Goal: Task Accomplishment & Management: Manage account settings

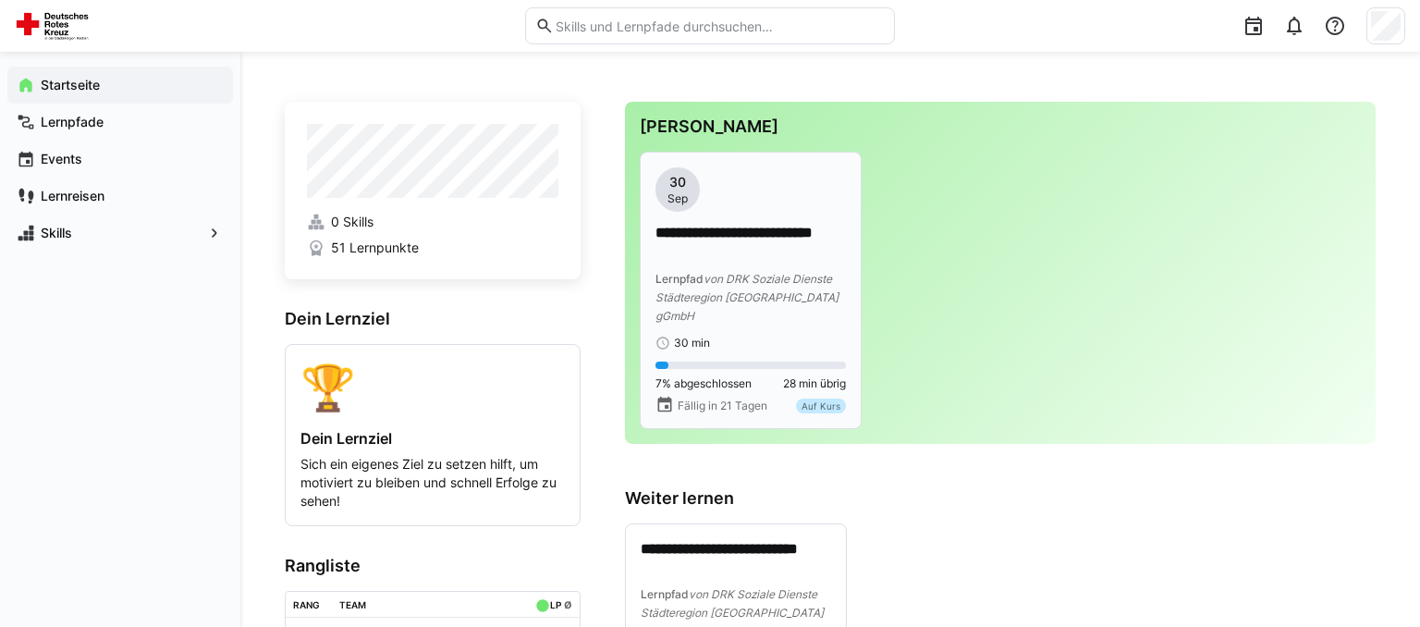
click at [737, 257] on p "**********" at bounding box center [750, 244] width 190 height 43
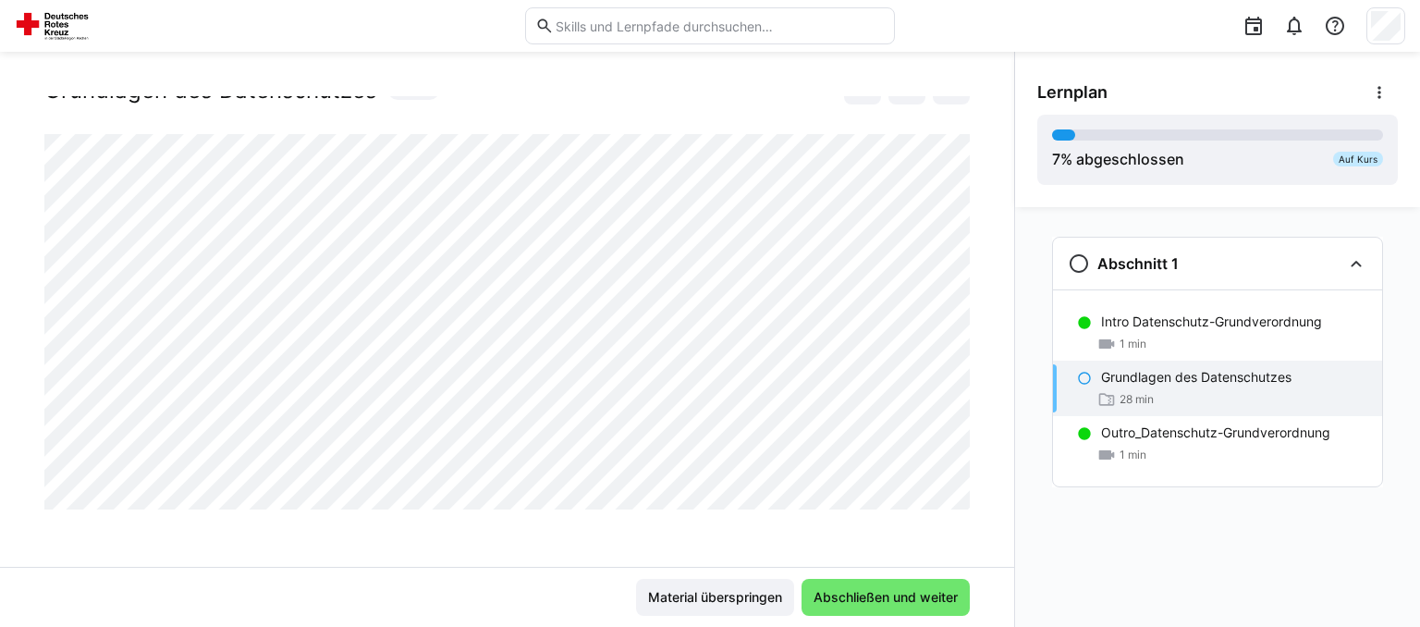
scroll to position [65, 0]
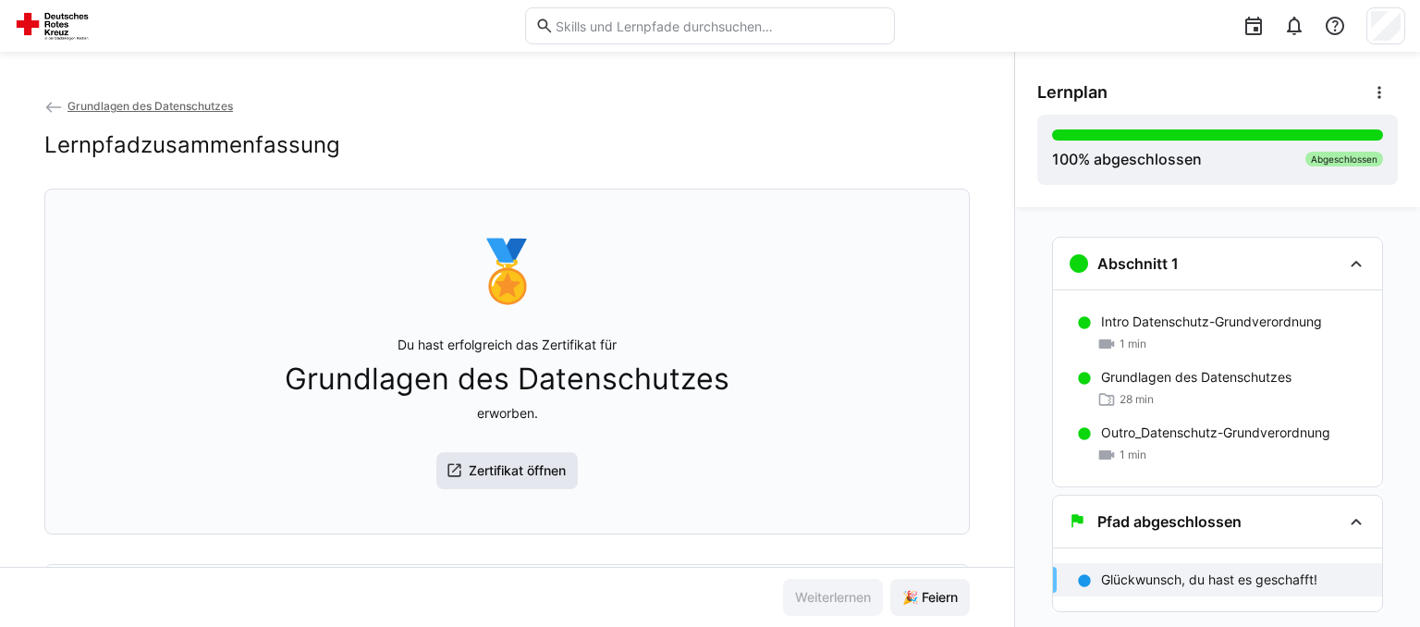
click at [512, 471] on span "Zertifikat öffnen" at bounding box center [517, 470] width 103 height 18
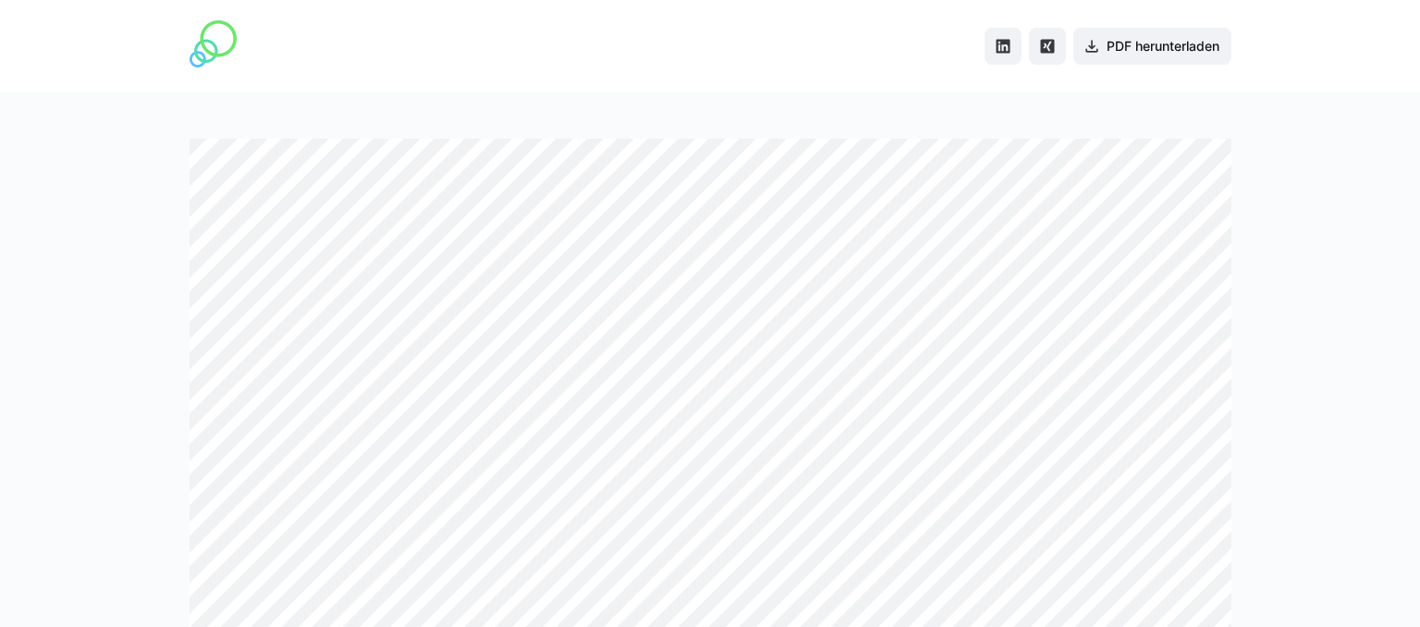
click at [211, 46] on img at bounding box center [212, 43] width 47 height 47
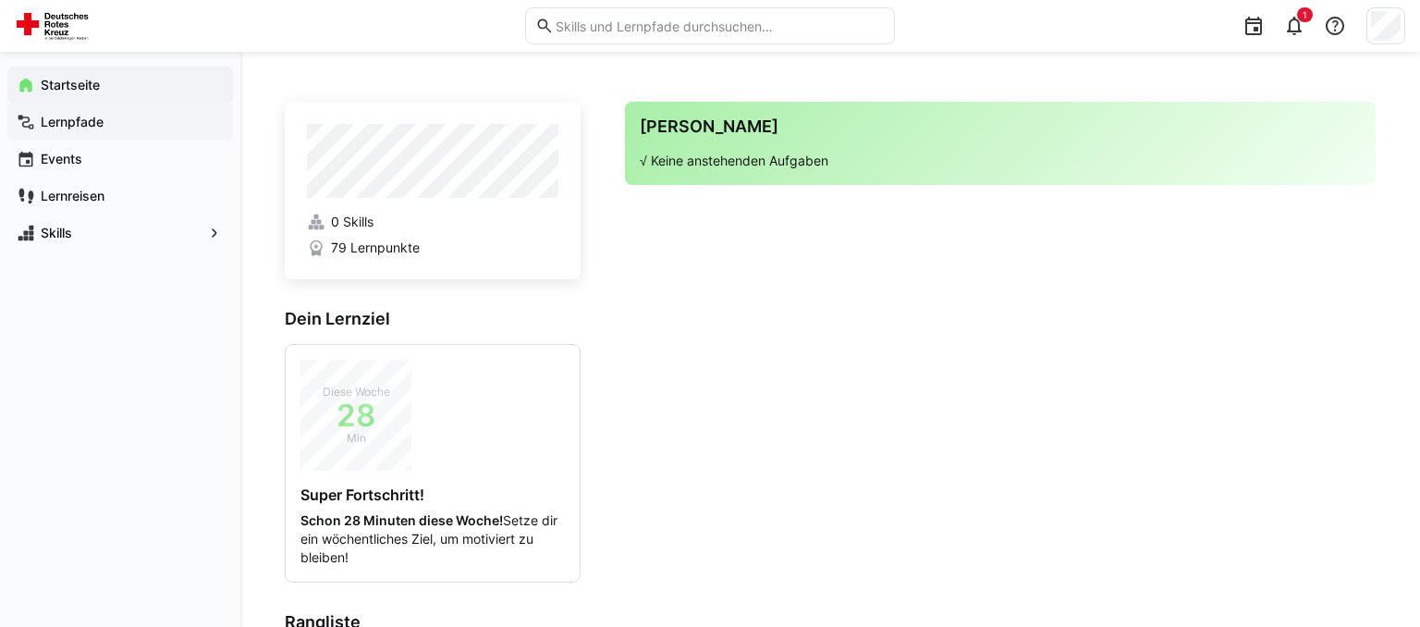
click at [0, 0] on app-navigation-label "Lernpfade" at bounding box center [0, 0] width 0 height 0
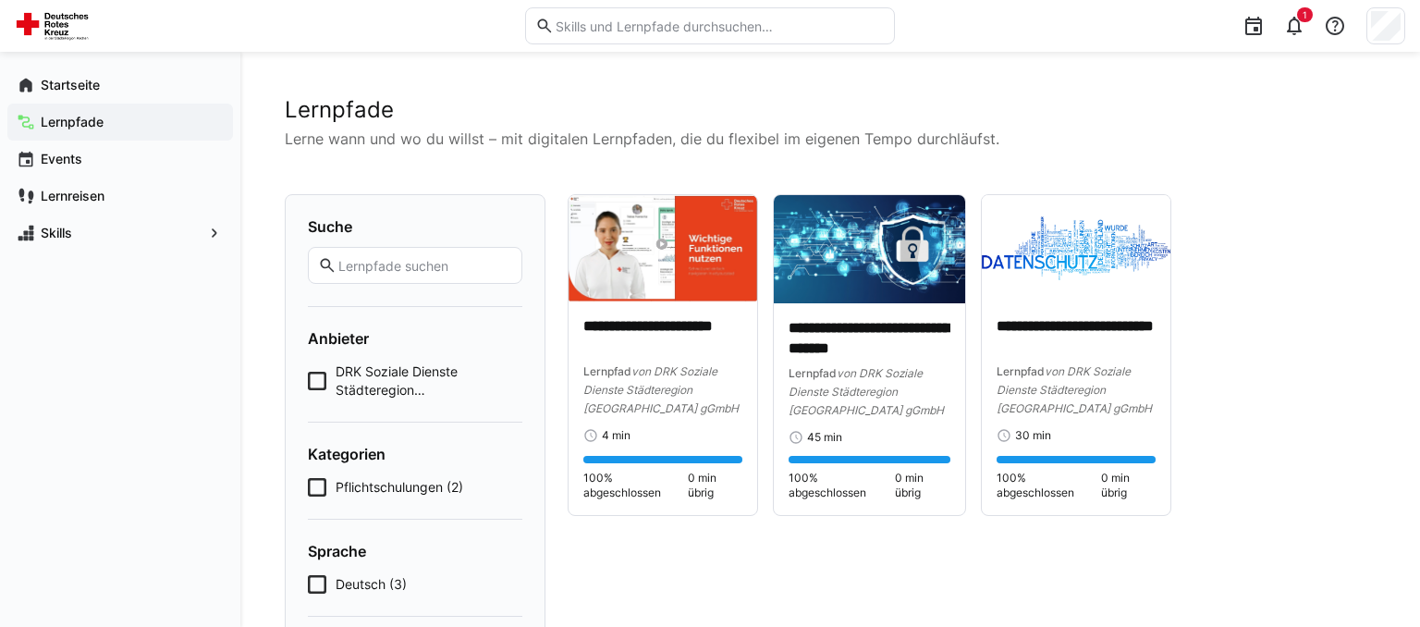
click at [354, 483] on span "Pflichtschulungen (2)" at bounding box center [399, 487] width 128 height 18
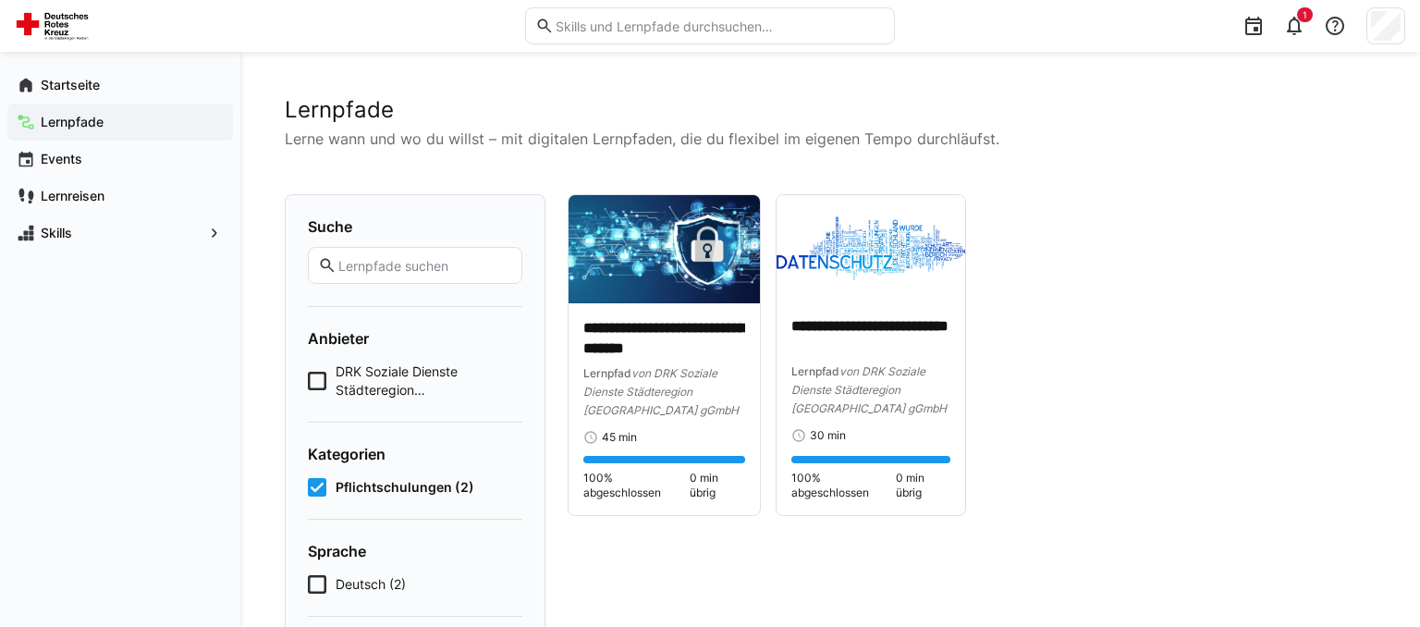
click at [386, 363] on span "DRK Soziale Dienste Städteregion [GEOGRAPHIC_DATA] gGmbH (2)" at bounding box center [428, 380] width 187 height 37
click at [0, 0] on app-navigation-label "Startseite" at bounding box center [0, 0] width 0 height 0
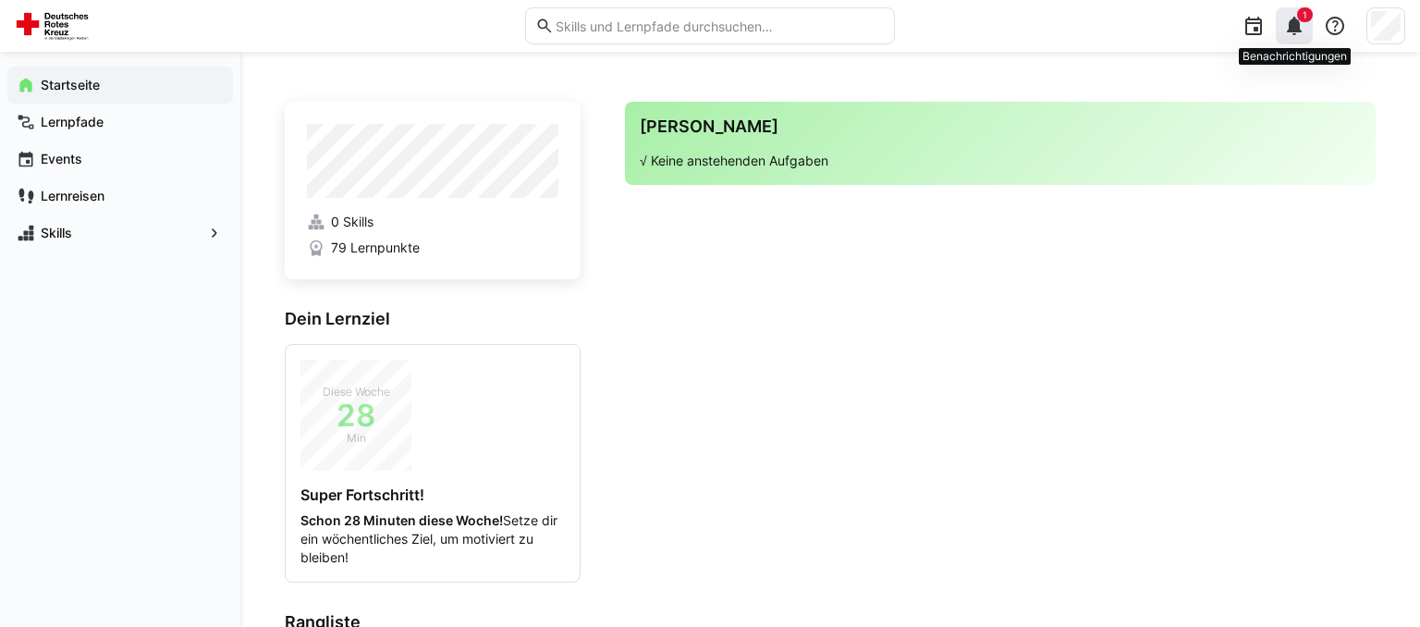
click at [1291, 25] on eds-icon at bounding box center [1294, 26] width 22 height 22
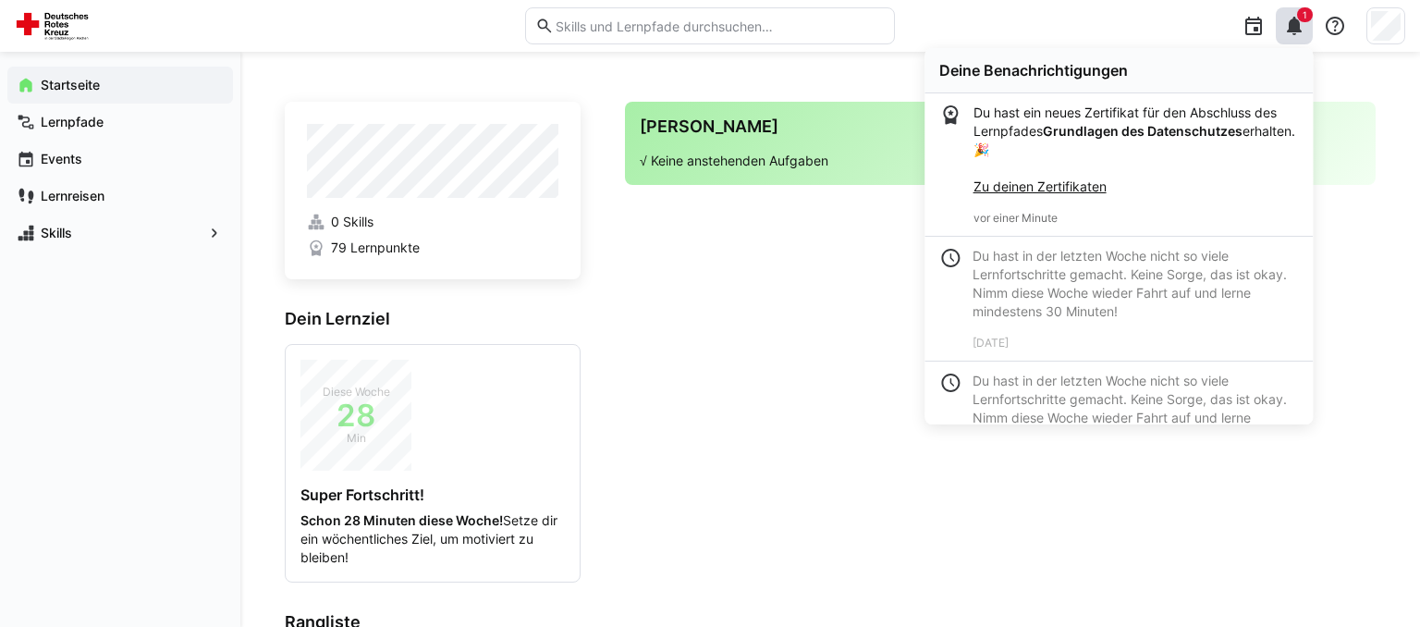
click at [737, 372] on app-home-right "Deine Agenda √ Keine anstehenden Aufgaben" at bounding box center [1000, 441] width 750 height 678
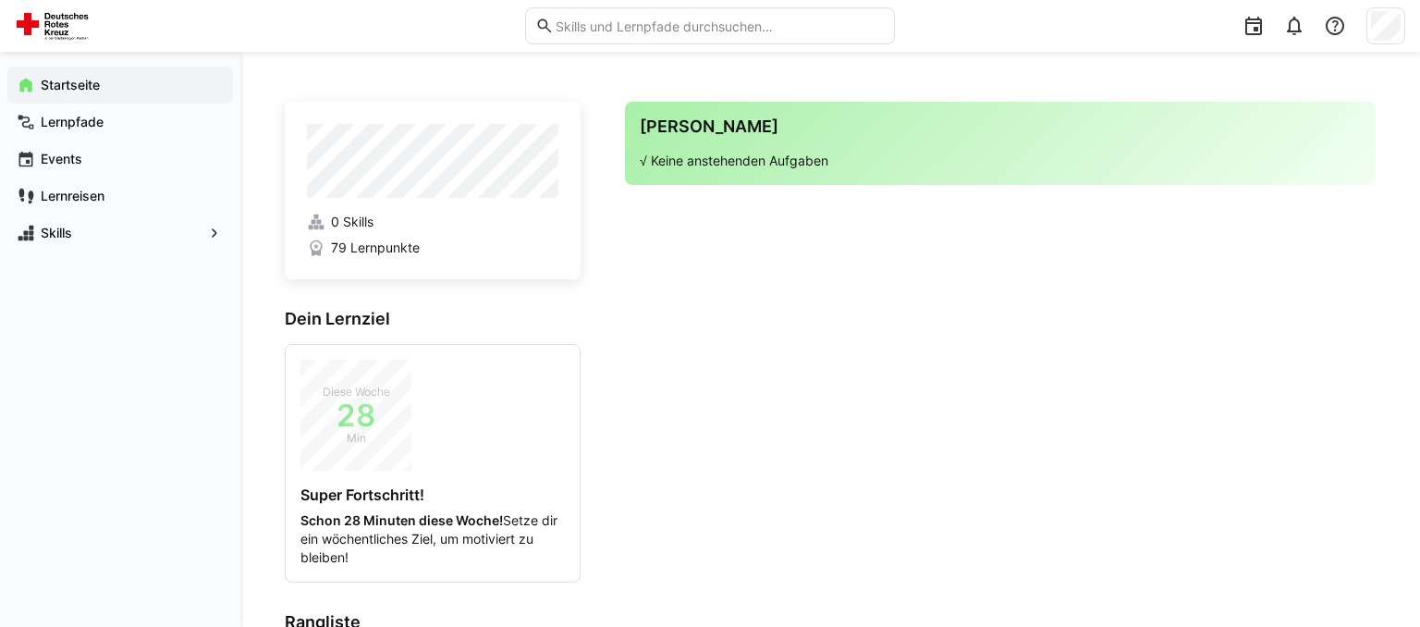
click at [1250, 244] on app-home-right "Deine Agenda √ Keine anstehenden Aufgaben" at bounding box center [1000, 441] width 750 height 678
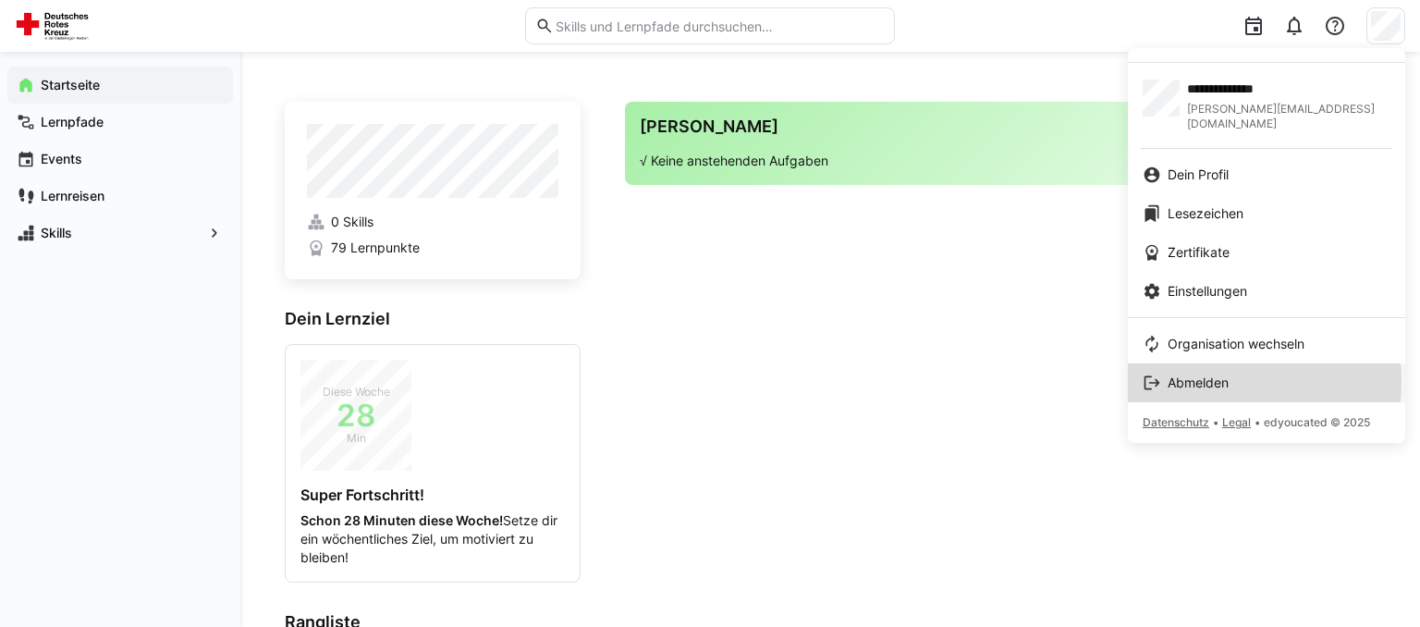
click at [1213, 373] on span "Abmelden" at bounding box center [1197, 382] width 61 height 18
